Goal: Complete application form

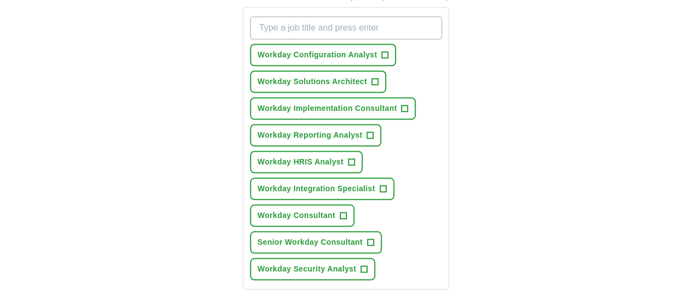
scroll to position [409, 0]
click at [344, 49] on span "Workday Configuration Analyst" at bounding box center [318, 54] width 120 height 11
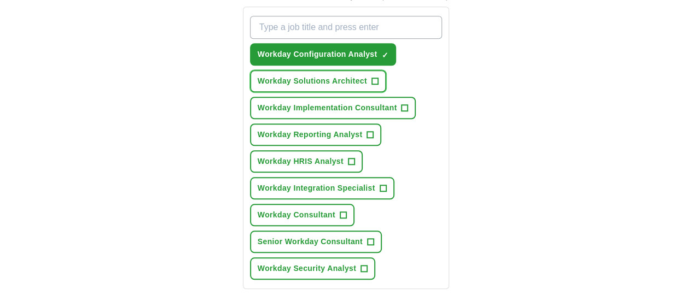
click at [315, 75] on span "Workday Solutions Architect" at bounding box center [312, 80] width 109 height 11
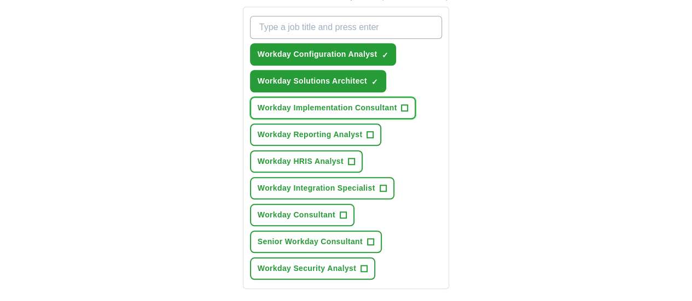
click at [308, 102] on span "Workday Implementation Consultant" at bounding box center [327, 107] width 139 height 11
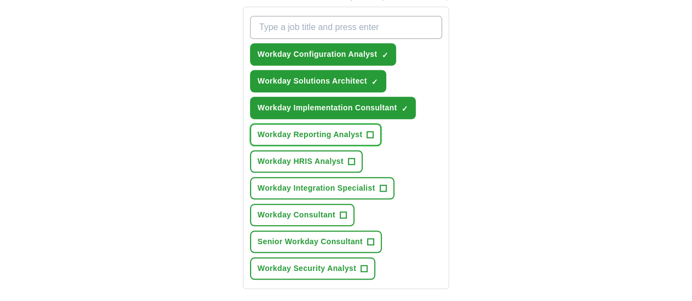
click at [304, 124] on button "Workday Reporting Analyst +" at bounding box center [316, 135] width 132 height 22
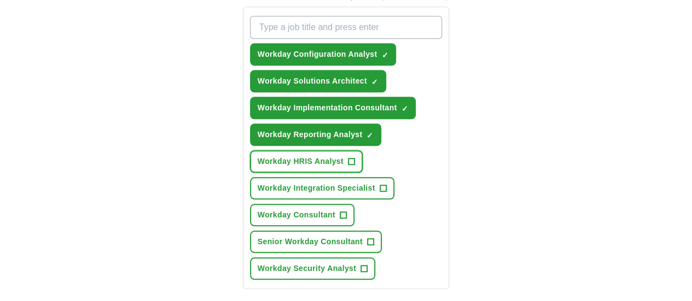
click at [290, 153] on button "Workday HRIS Analyst +" at bounding box center [306, 161] width 113 height 22
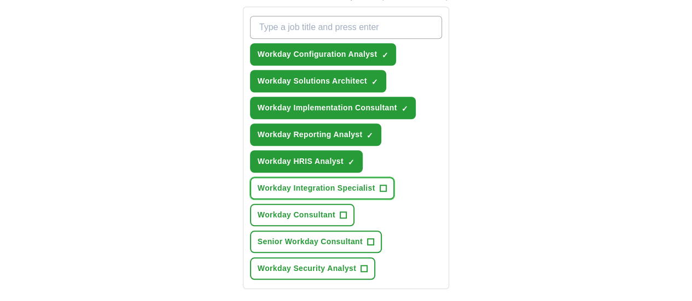
click at [296, 177] on button "Workday Integration Specialist +" at bounding box center [322, 188] width 144 height 22
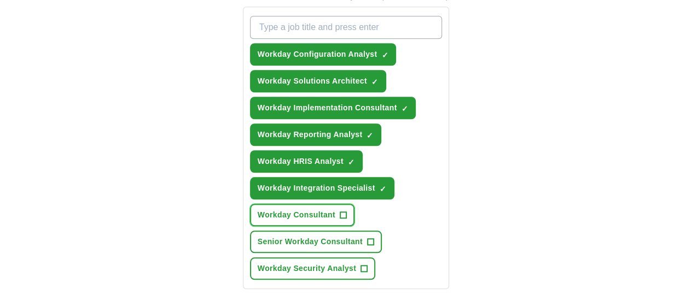
click at [299, 209] on span "Workday Consultant" at bounding box center [297, 214] width 78 height 11
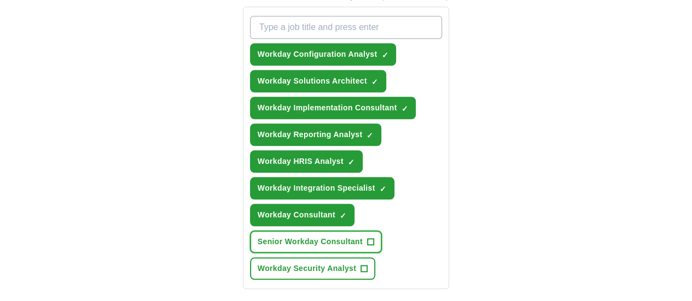
click at [362, 236] on span "Senior Workday Consultant" at bounding box center [310, 241] width 105 height 11
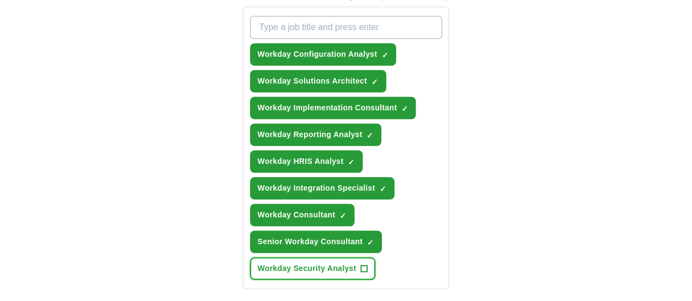
click at [290, 263] on span "Workday Security Analyst" at bounding box center [307, 268] width 98 height 11
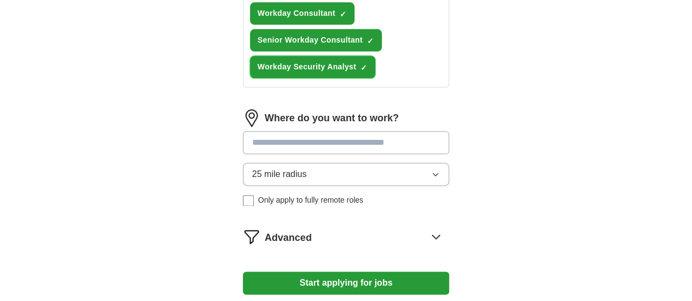
scroll to position [611, 0]
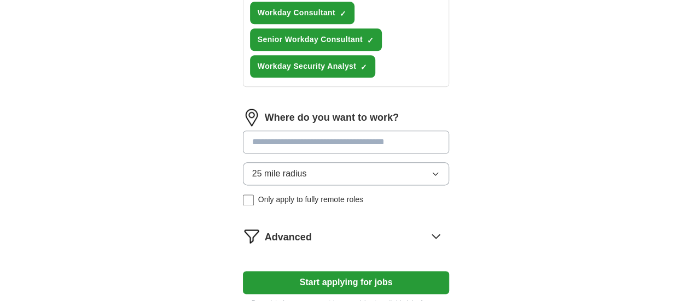
click at [347, 162] on button "25 mile radius" at bounding box center [346, 173] width 207 height 23
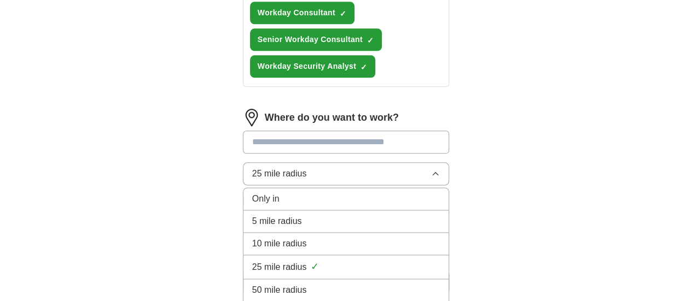
click at [312, 192] on div "Only in" at bounding box center [346, 198] width 188 height 13
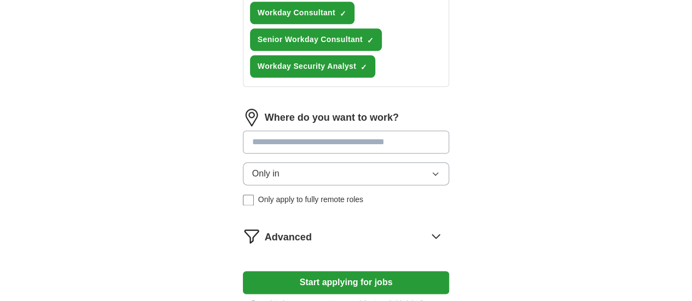
click at [315, 131] on input at bounding box center [346, 142] width 207 height 23
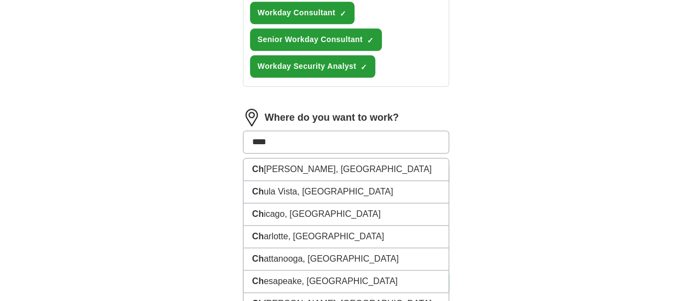
type input "*****"
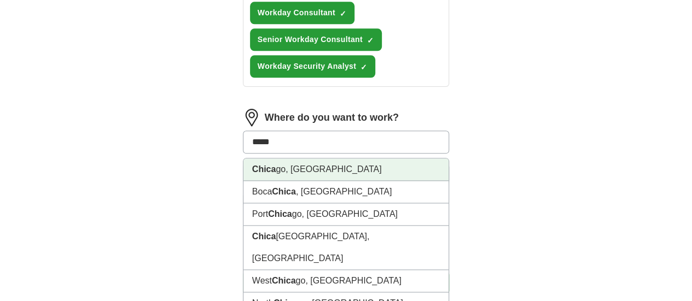
click at [274, 159] on li "Chica go, IL" at bounding box center [346, 170] width 206 height 22
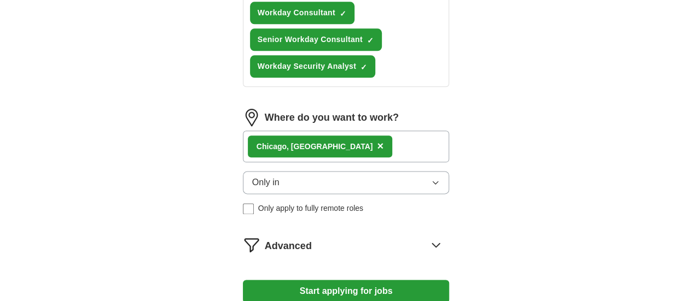
click at [298, 131] on div "Chica go, IL ×" at bounding box center [346, 147] width 207 height 32
click at [326, 131] on div "Chica go, IL ×" at bounding box center [346, 147] width 207 height 32
click at [377, 140] on span "×" at bounding box center [380, 146] width 7 height 12
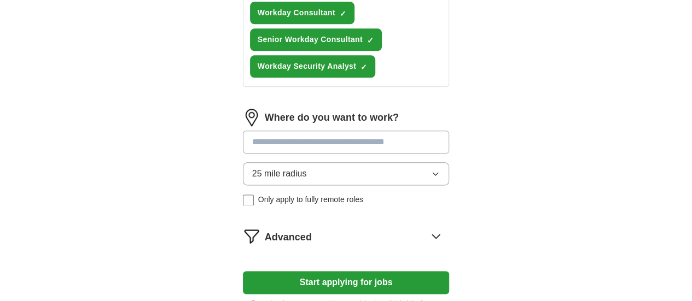
click at [266, 131] on input at bounding box center [346, 142] width 207 height 23
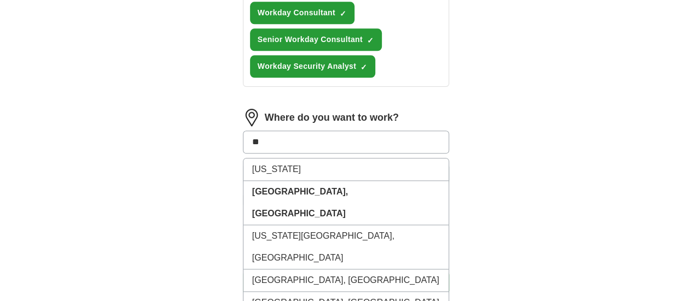
type input "***"
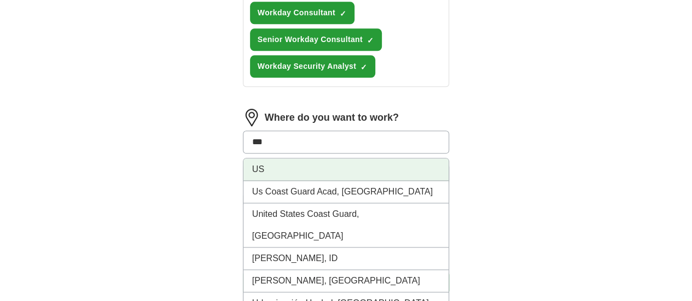
click at [245, 159] on li "US" at bounding box center [346, 170] width 206 height 22
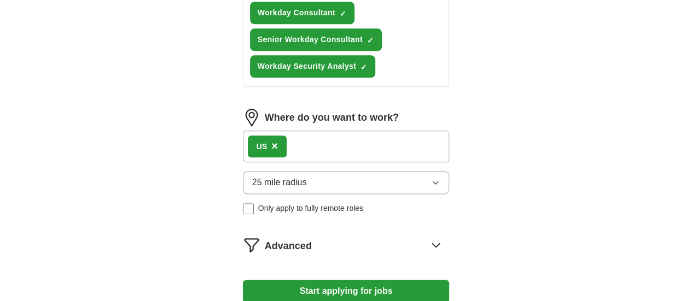
click at [412, 171] on button "25 mile radius" at bounding box center [346, 182] width 207 height 23
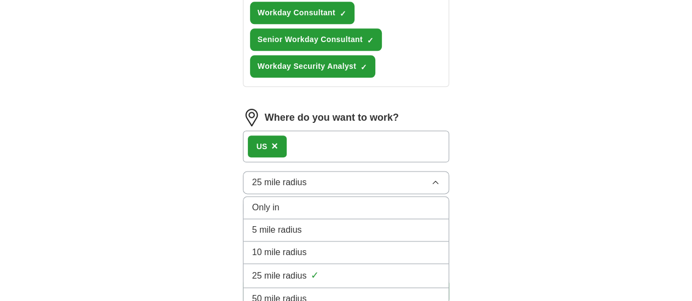
click at [353, 201] on div "Only in" at bounding box center [346, 207] width 188 height 13
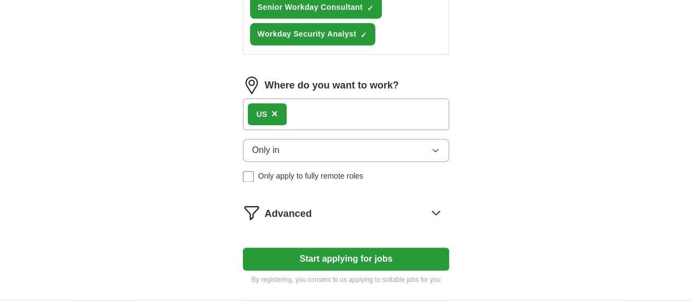
scroll to position [645, 0]
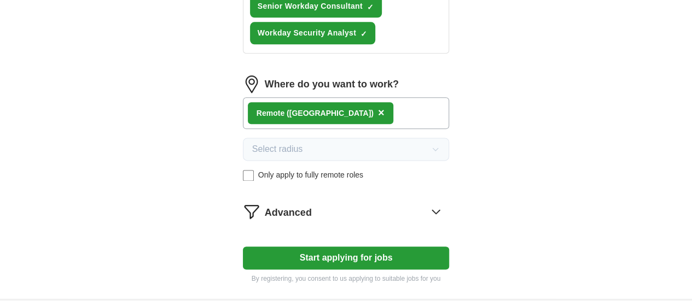
click at [418, 203] on div "Advanced" at bounding box center [357, 211] width 185 height 17
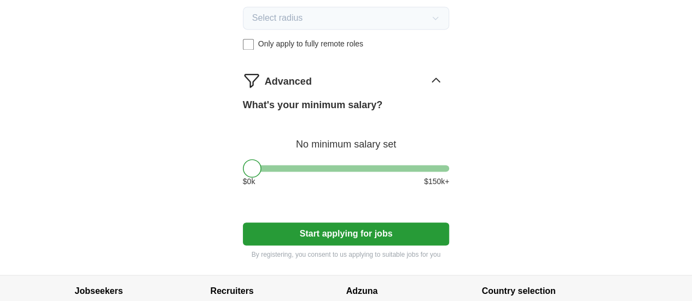
scroll to position [817, 0]
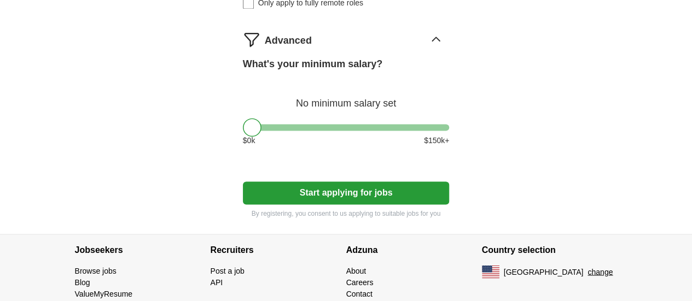
click at [415, 182] on button "Start applying for jobs" at bounding box center [346, 193] width 207 height 23
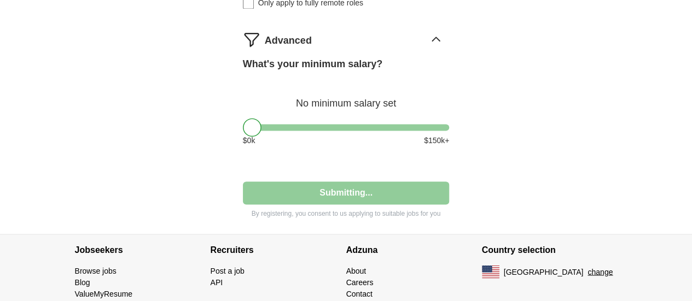
select select "**"
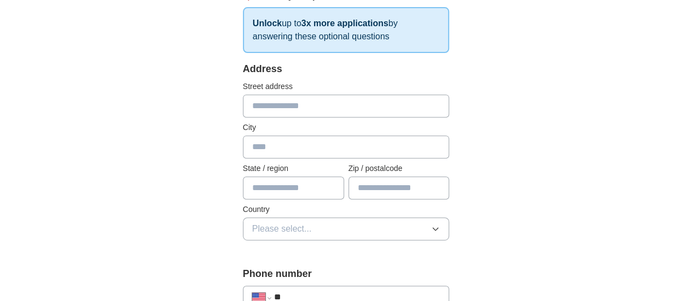
scroll to position [190, 0]
click at [349, 107] on input "text" at bounding box center [346, 105] width 207 height 23
type input "**********"
type input "**"
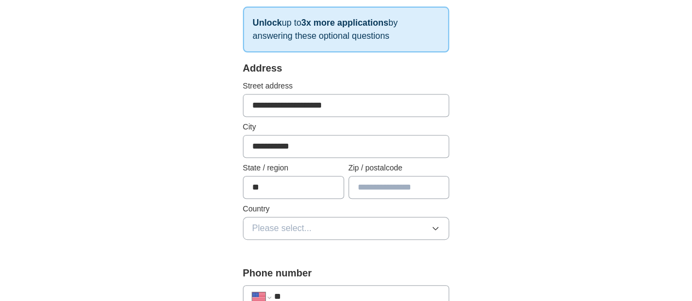
type input "*****"
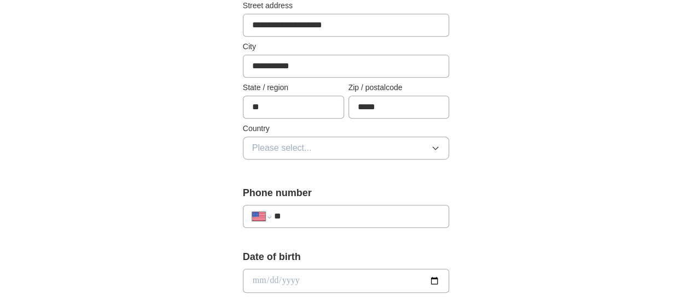
scroll to position [281, 0]
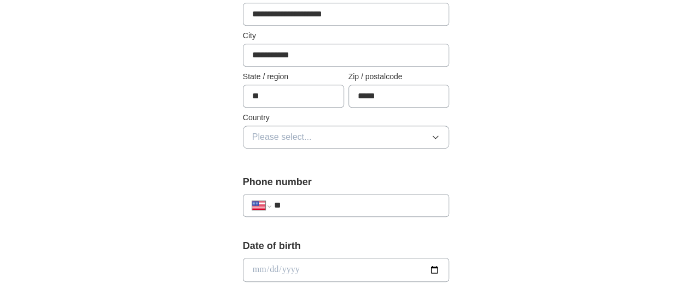
click at [351, 130] on button "Please select..." at bounding box center [346, 137] width 207 height 23
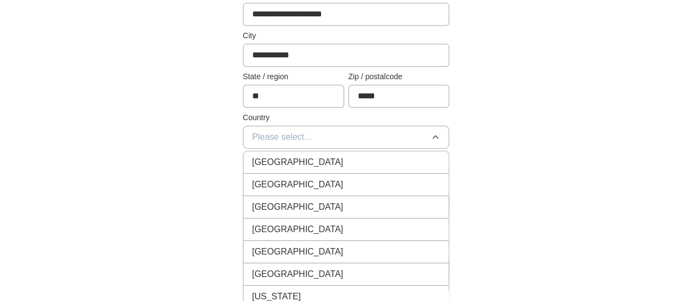
click at [351, 130] on button "Please select..." at bounding box center [346, 137] width 207 height 23
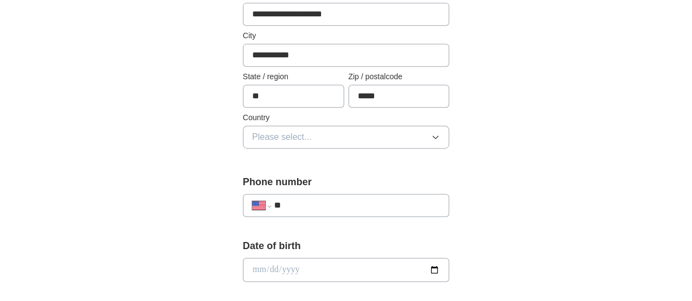
click at [308, 127] on button "Please select..." at bounding box center [346, 137] width 207 height 23
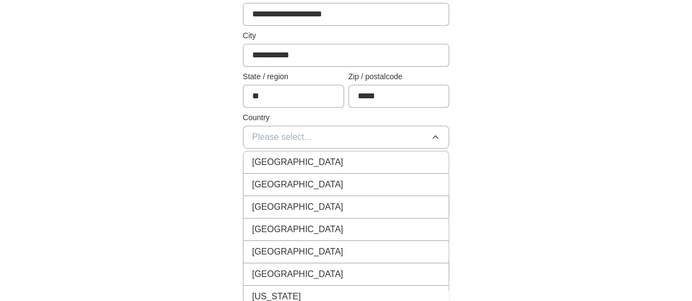
click at [276, 184] on span "United States" at bounding box center [297, 184] width 91 height 13
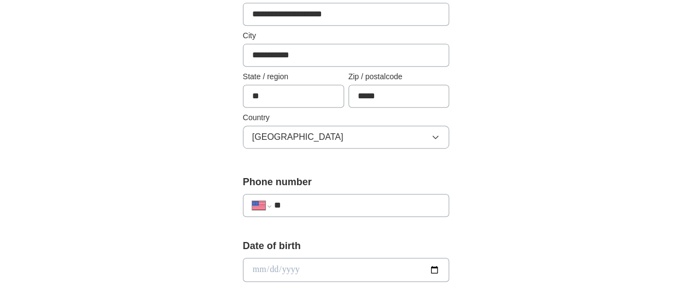
click at [282, 200] on input "**" at bounding box center [357, 205] width 166 height 13
paste input "tel"
click at [285, 208] on input "**" at bounding box center [357, 205] width 166 height 13
paste input "**********"
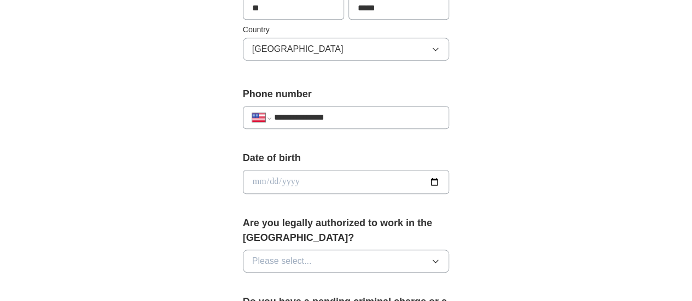
scroll to position [370, 0]
type input "**********"
click at [349, 184] on input "date" at bounding box center [346, 181] width 207 height 24
click at [323, 172] on input "date" at bounding box center [346, 181] width 207 height 24
click at [449, 180] on input "date" at bounding box center [346, 181] width 207 height 24
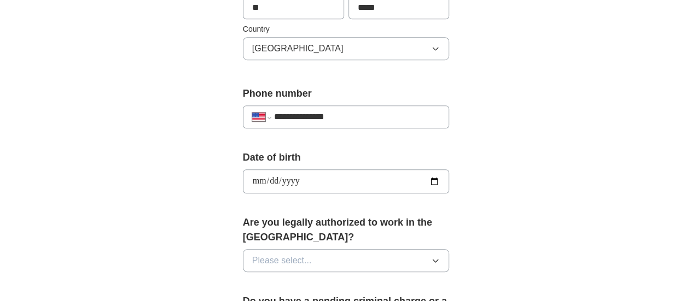
type input "**********"
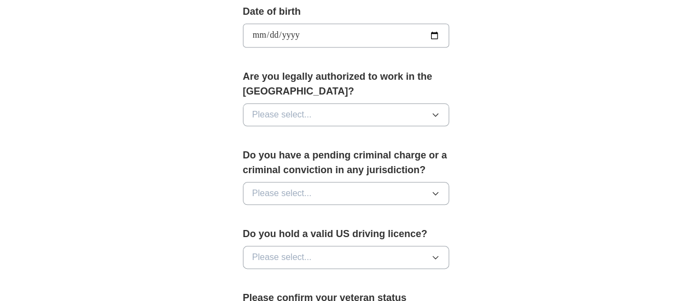
scroll to position [519, 0]
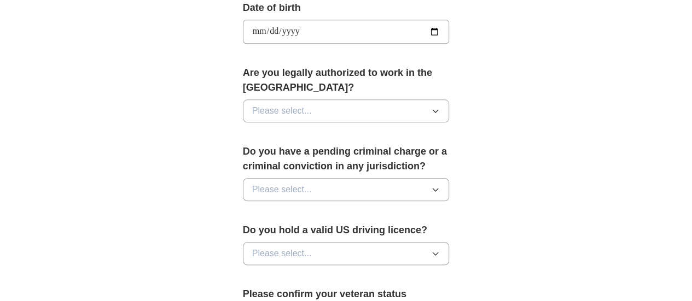
click at [343, 78] on label "Are you legally authorized to work in the US?" at bounding box center [346, 81] width 207 height 30
click at [336, 100] on button "Please select..." at bounding box center [346, 111] width 207 height 23
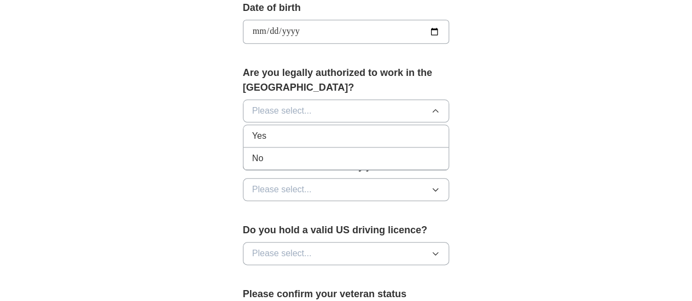
click at [307, 130] on div "Yes" at bounding box center [346, 136] width 188 height 13
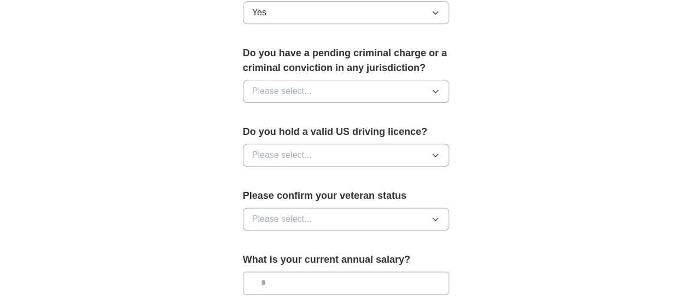
scroll to position [618, 0]
click at [384, 79] on button "Please select..." at bounding box center [346, 90] width 207 height 23
click at [282, 127] on li "No" at bounding box center [346, 138] width 206 height 22
click at [321, 143] on button "Please select..." at bounding box center [346, 154] width 207 height 23
click at [286, 173] on div "Yes" at bounding box center [346, 179] width 188 height 13
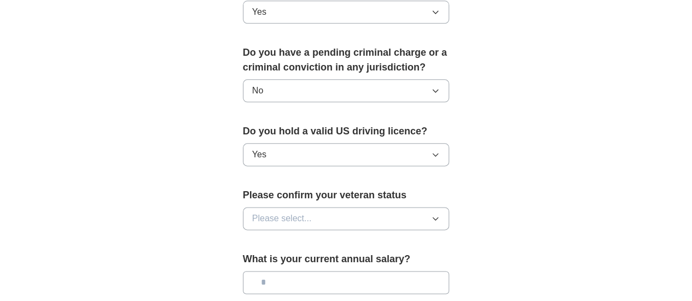
click at [322, 207] on button "Please select..." at bounding box center [346, 218] width 207 height 23
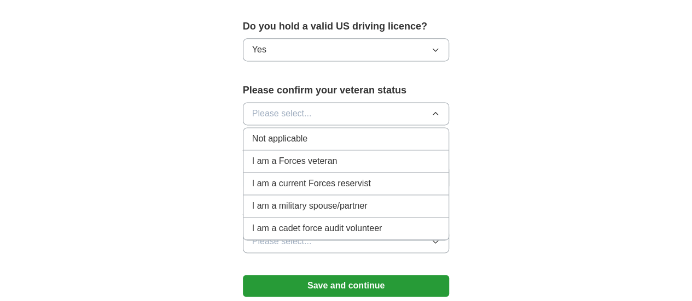
scroll to position [724, 0]
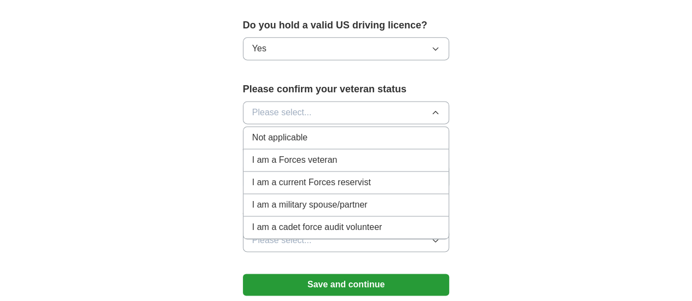
click at [301, 131] on div "Not applicable" at bounding box center [346, 137] width 188 height 13
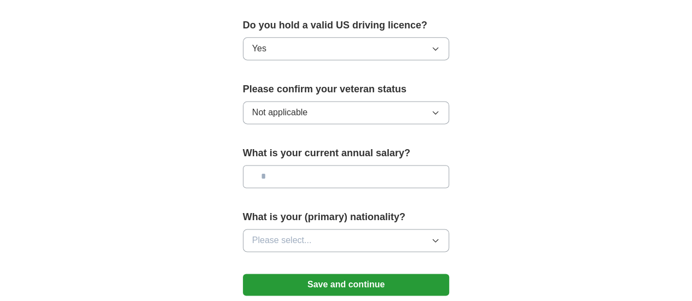
click at [320, 165] on input "text" at bounding box center [346, 176] width 207 height 23
type input "********"
click at [286, 229] on button "Please select..." at bounding box center [346, 240] width 207 height 23
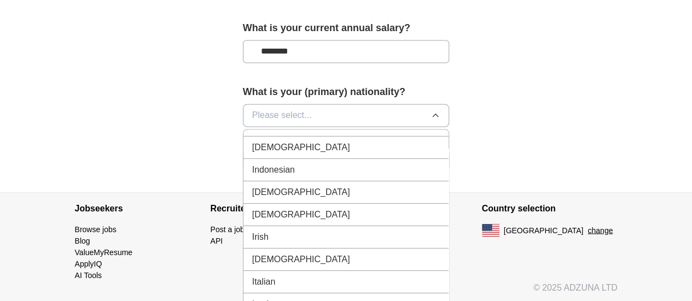
scroll to position [1786, 0]
click at [278, 141] on div "Indian" at bounding box center [346, 147] width 188 height 13
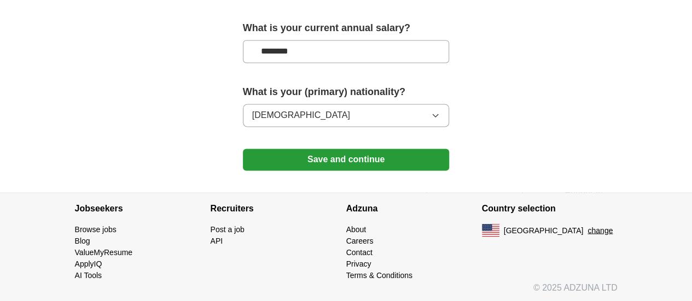
scroll to position [832, 0]
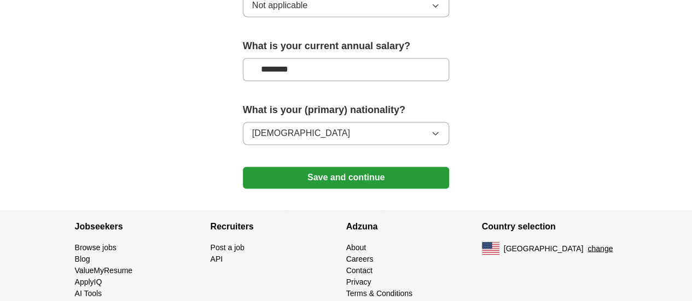
click at [291, 167] on button "Save and continue" at bounding box center [346, 178] width 207 height 22
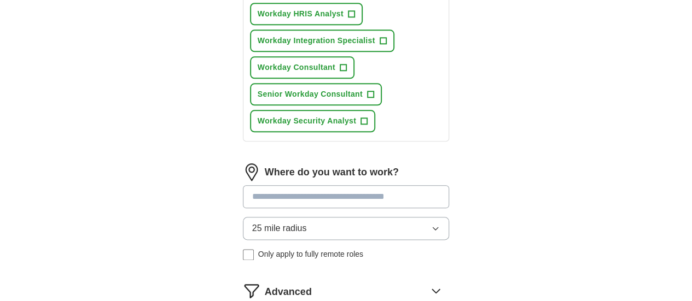
scroll to position [514, 0]
